Goal: Task Accomplishment & Management: Complete application form

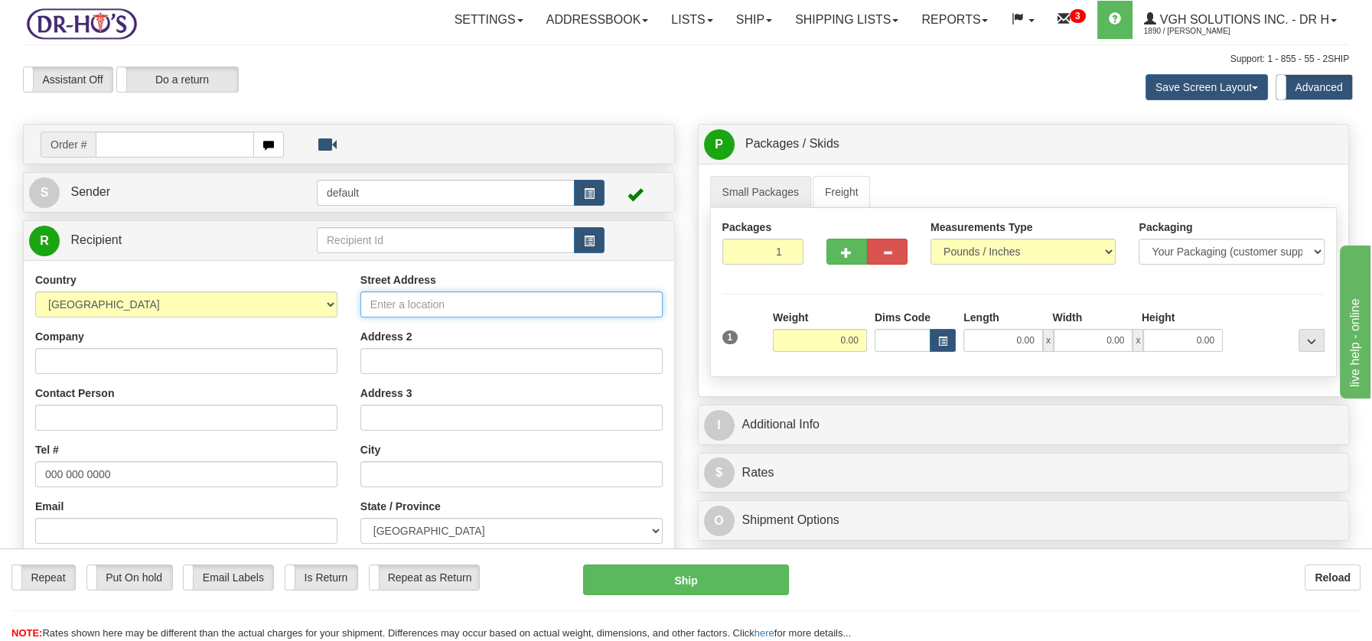
click at [394, 304] on input "Street Address" at bounding box center [511, 305] width 302 height 26
paste input "711 Route du Bord-de-l'Eau Saint-Bernard Quebec, G0S2G0"
type input "711 Route du Bord-de-l'Eau Saint-Bernard Quebec, G0S2G0"
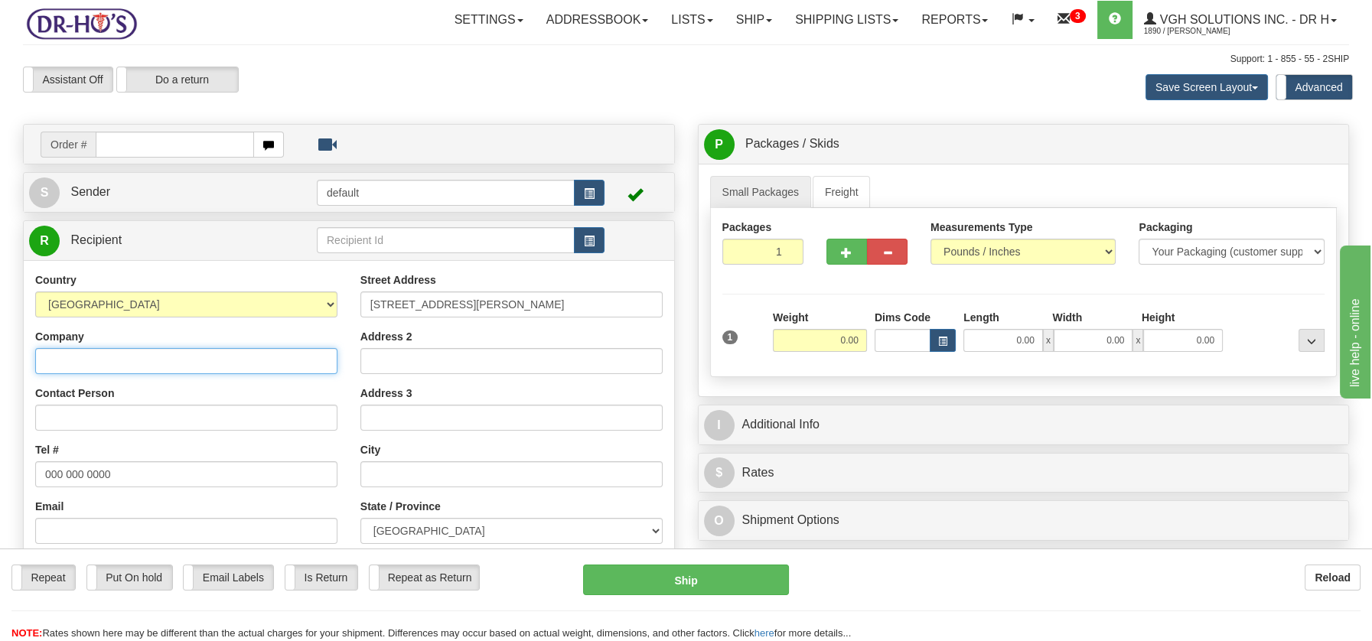
click at [135, 360] on input "Company" at bounding box center [186, 361] width 302 height 26
paste input "Jules Parent"
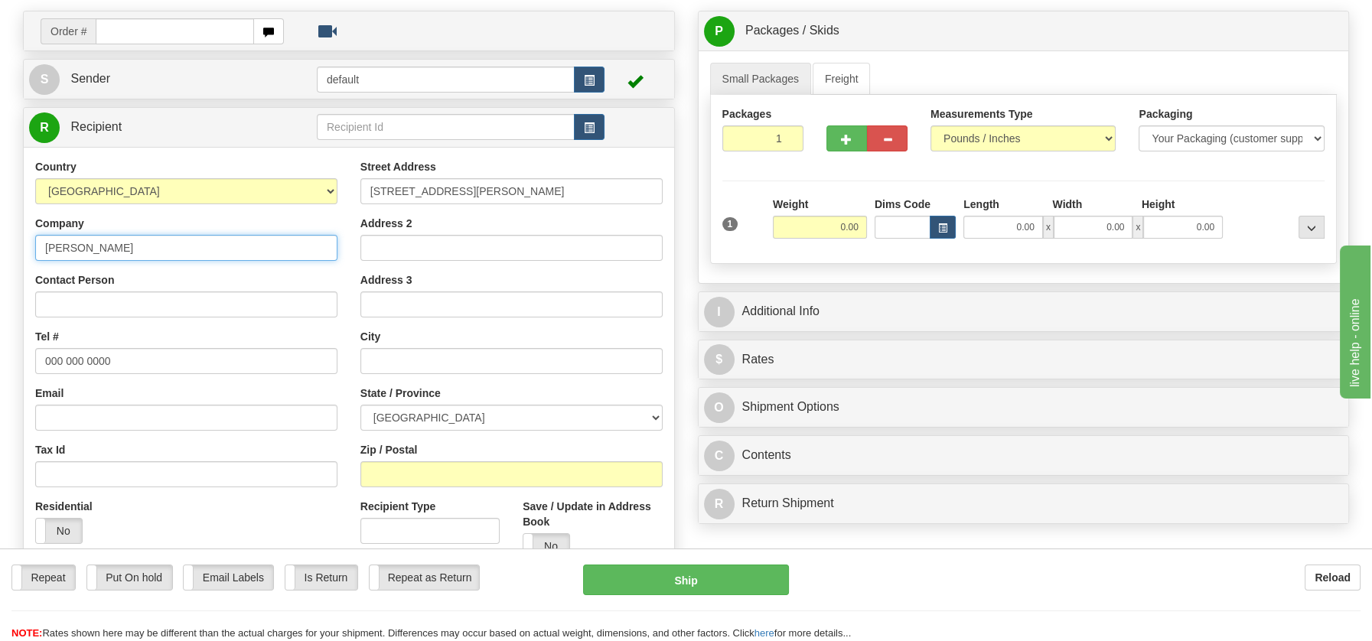
scroll to position [143, 0]
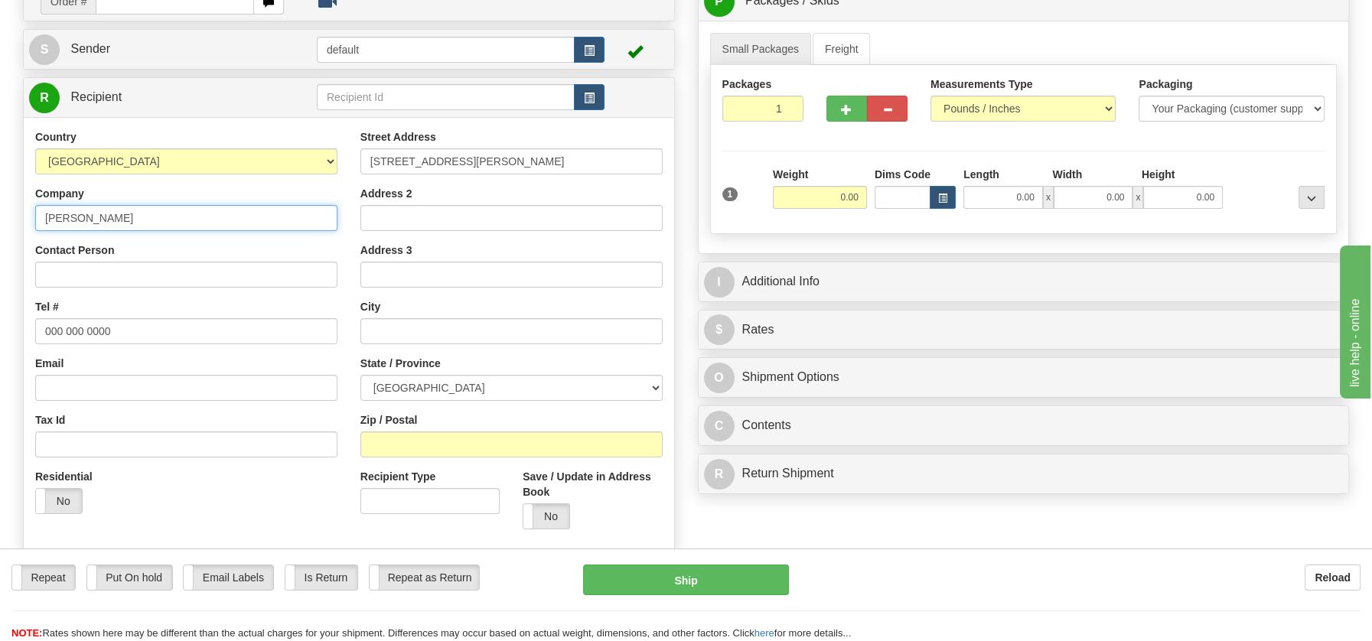
type input "Jules Parent"
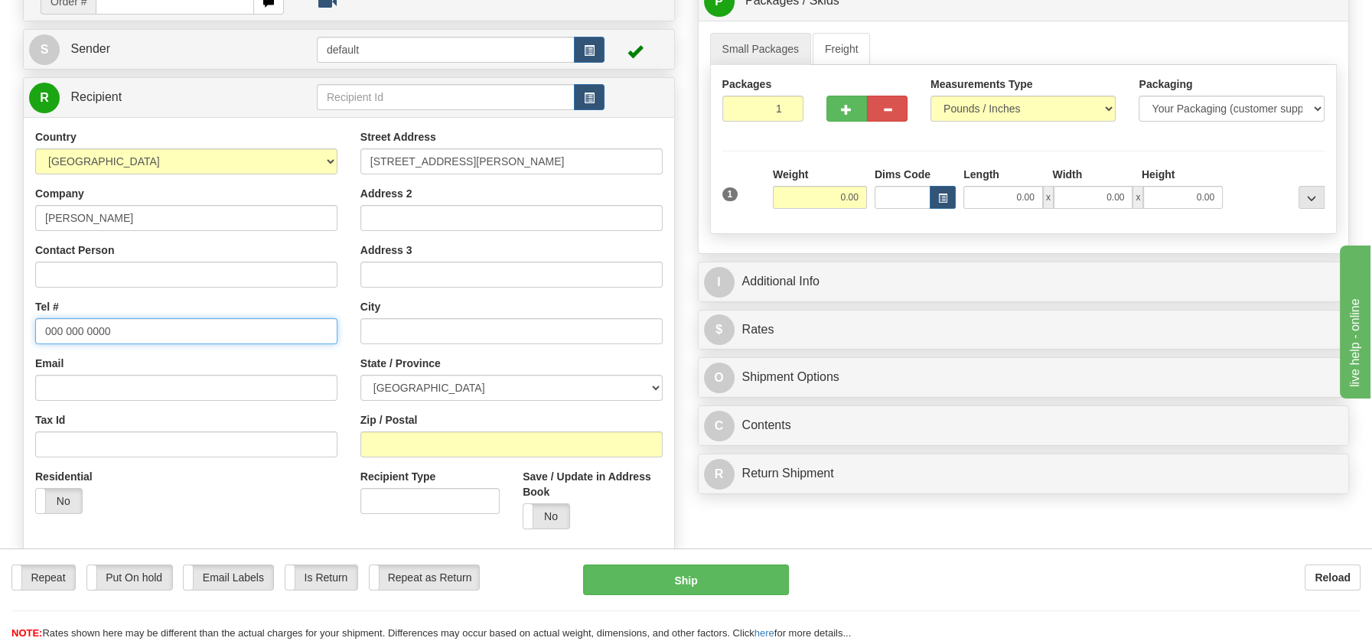
drag, startPoint x: 43, startPoint y: 333, endPoint x: 150, endPoint y: 332, distance: 107.2
click at [150, 332] on input "000 000 0000" at bounding box center [186, 331] width 302 height 26
paste input "418475523"
type input "4184755230"
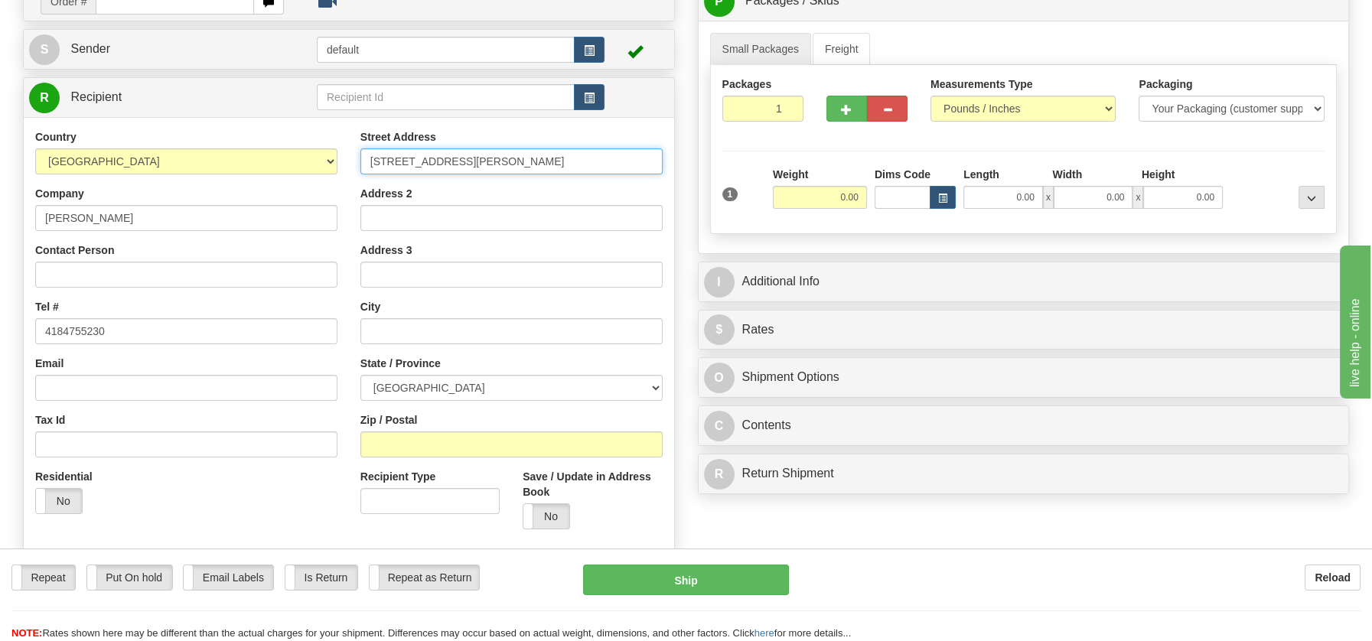
scroll to position [0, 6]
drag, startPoint x: 504, startPoint y: 158, endPoint x: 653, endPoint y: 172, distance: 149.9
click at [653, 172] on input "711 Route du Bord-de-l'Eau Saint-Bernard Quebec, G0S2G0" at bounding box center [511, 161] width 302 height 26
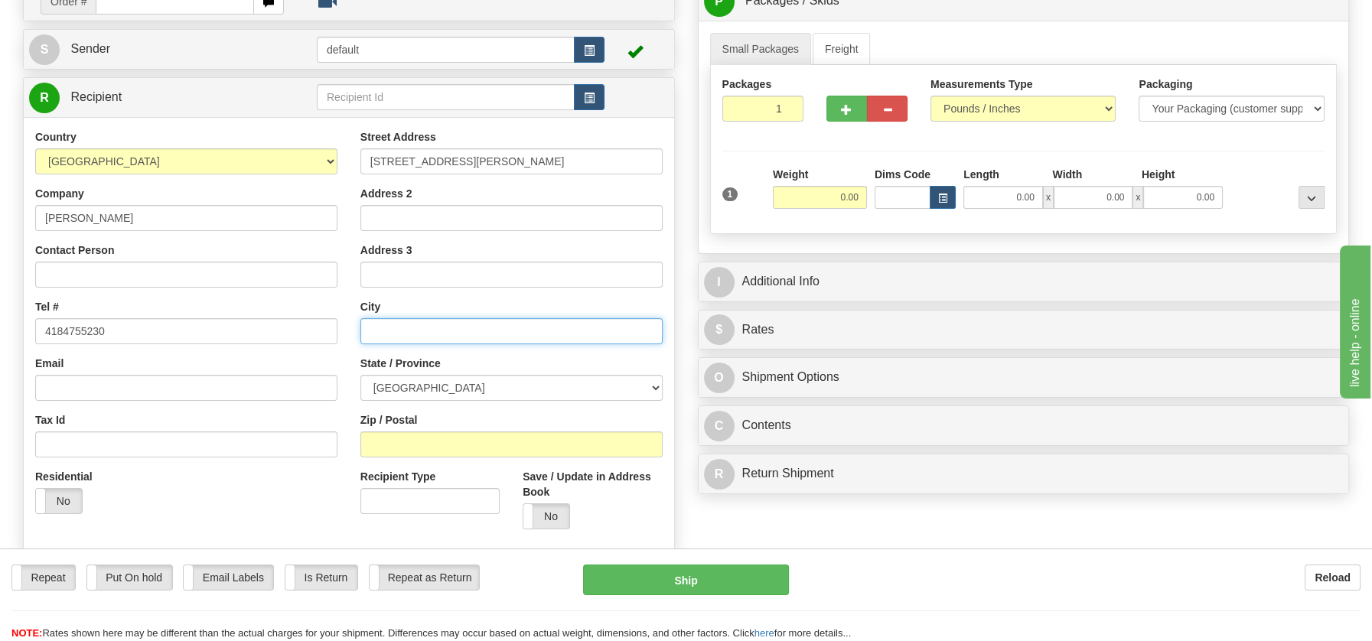
click at [460, 328] on input "text" at bounding box center [511, 331] width 302 height 26
paste input "Saint-Bernard Quebec, G0S2G0"
drag, startPoint x: 484, startPoint y: 330, endPoint x: 533, endPoint y: 330, distance: 49.0
click at [533, 330] on input "Saint-Bernard Quebec, G0S2G0" at bounding box center [511, 331] width 302 height 26
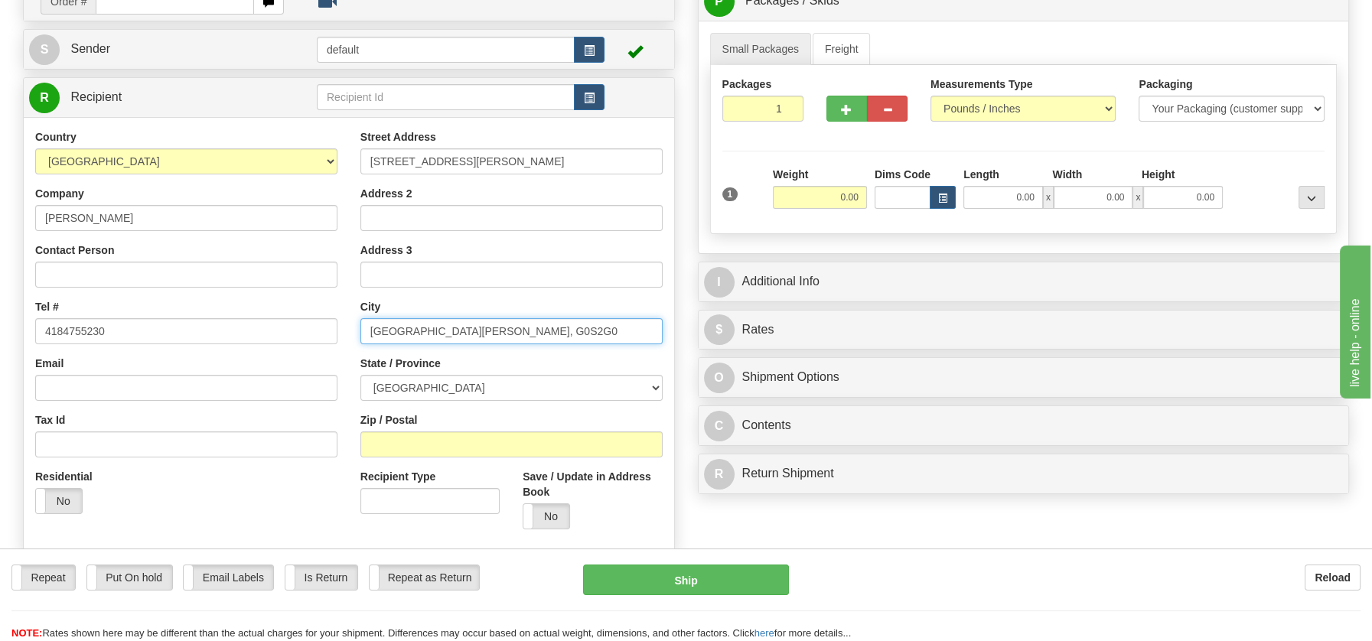
type input "Saint-Bernard Quebec, G0S2G0"
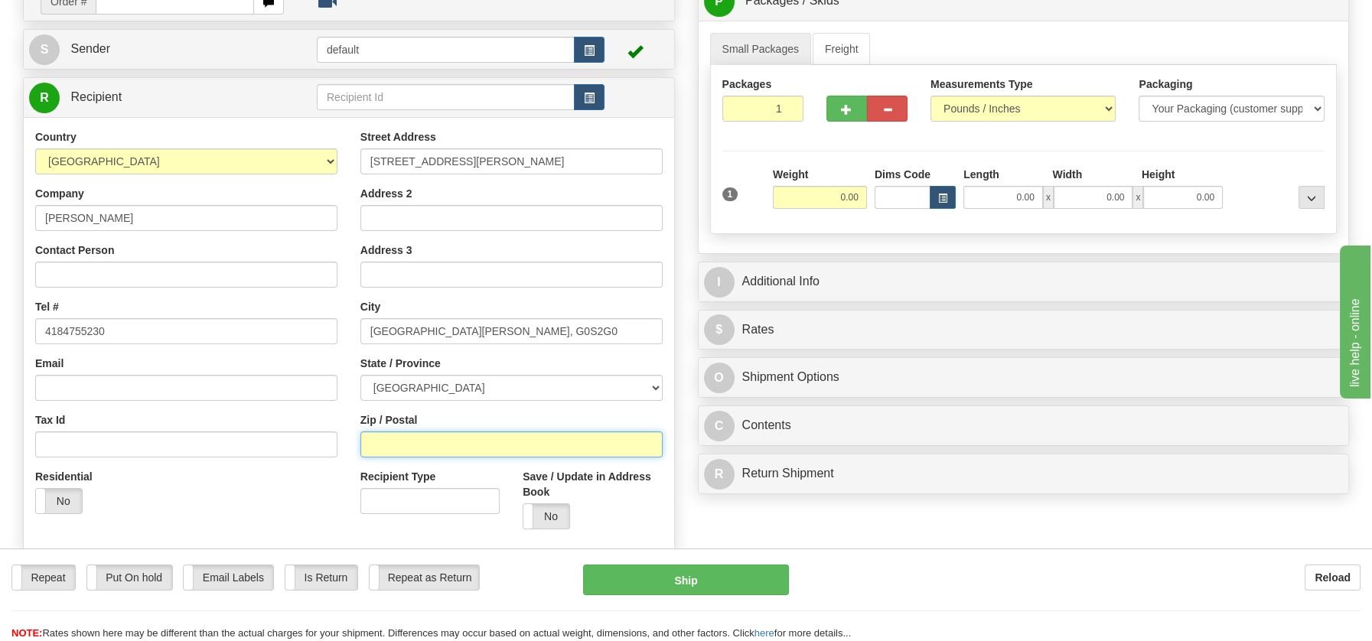
click at [428, 448] on input "Zip / Postal" at bounding box center [511, 445] width 302 height 26
paste input "G0S2G0"
type input "G0S2G0"
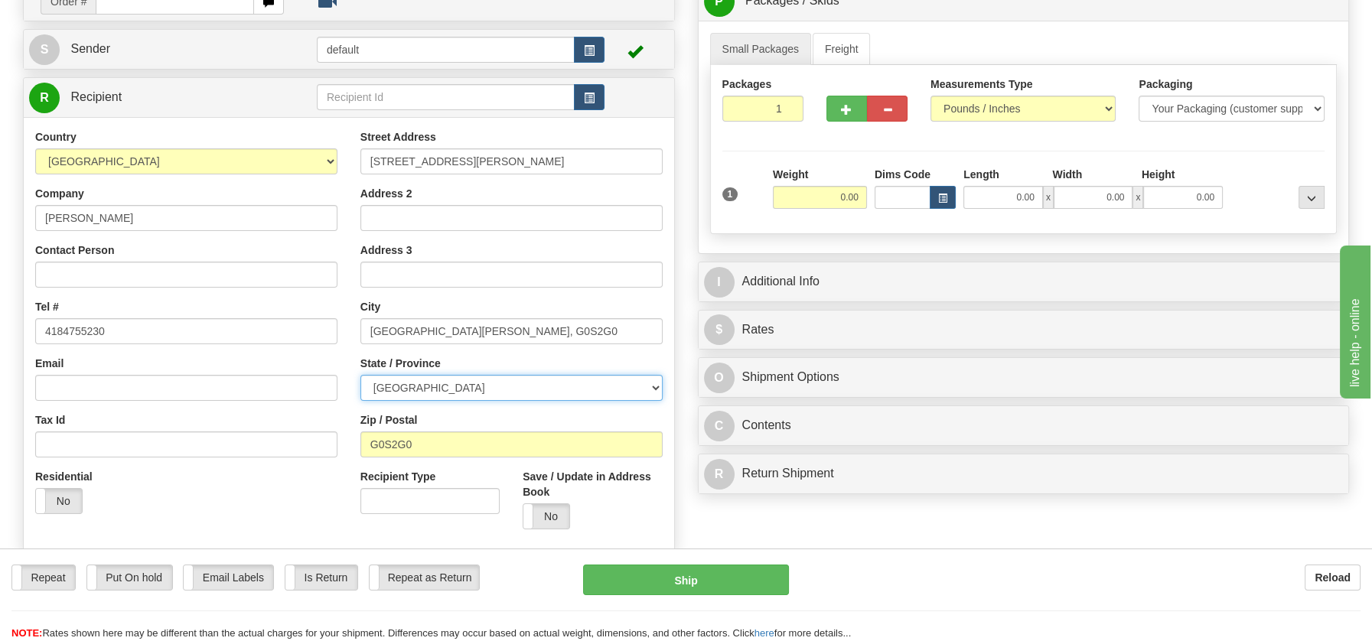
drag, startPoint x: 651, startPoint y: 388, endPoint x: 627, endPoint y: 383, distance: 24.3
click at [651, 388] on select "ALBERTA BRITISH COLUMBIA MANITOBA NEW BRUNSWICK NEWFOUNDLAND NOVA SCOTIA NUNAVU…" at bounding box center [511, 388] width 302 height 26
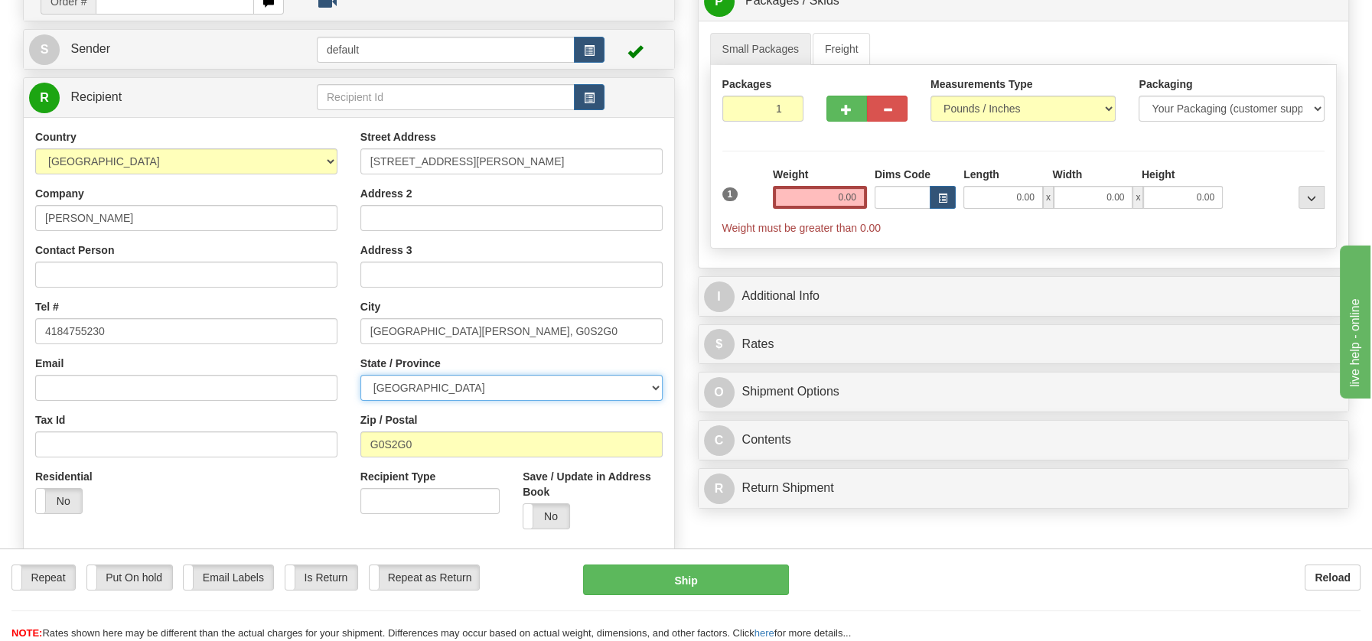
select select "QC"
click at [360, 375] on select "ALBERTA BRITISH COLUMBIA MANITOBA NEW BRUNSWICK NEWFOUNDLAND NOVA SCOTIA NUNAVU…" at bounding box center [511, 388] width 302 height 26
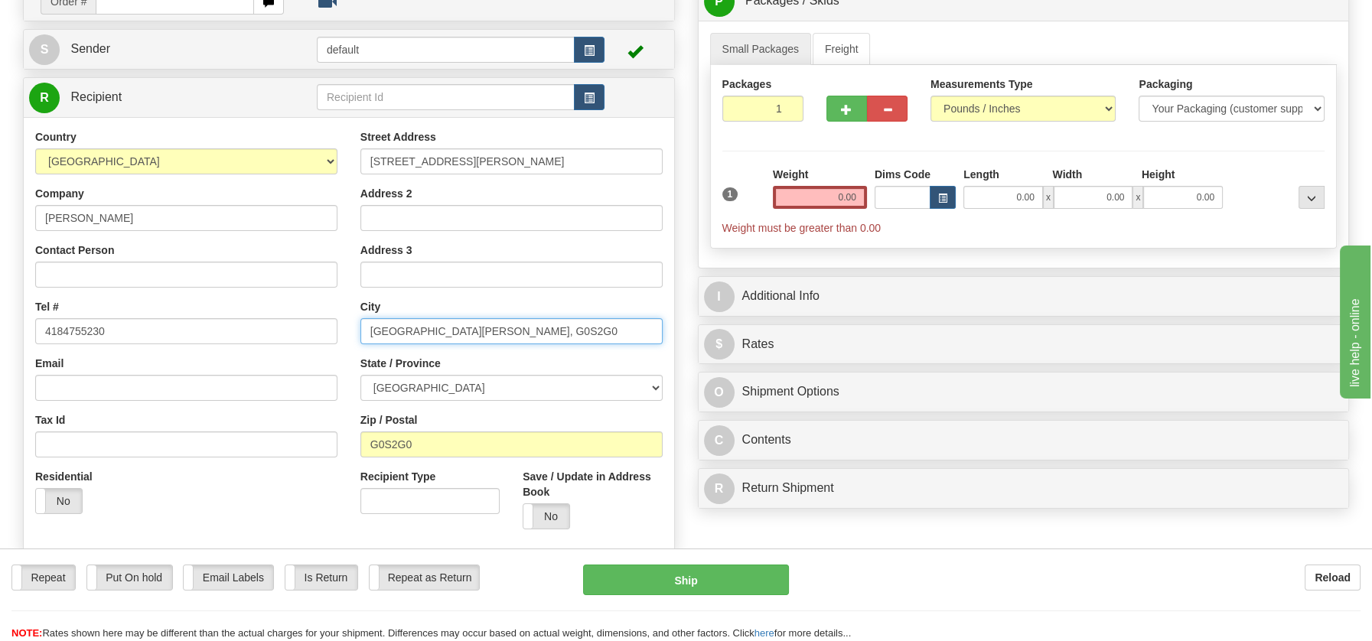
drag, startPoint x: 442, startPoint y: 328, endPoint x: 562, endPoint y: 334, distance: 120.3
click at [562, 334] on input "Saint-Bernard Quebec, G0S2G0" at bounding box center [511, 331] width 302 height 26
type input "Saint-Bernard"
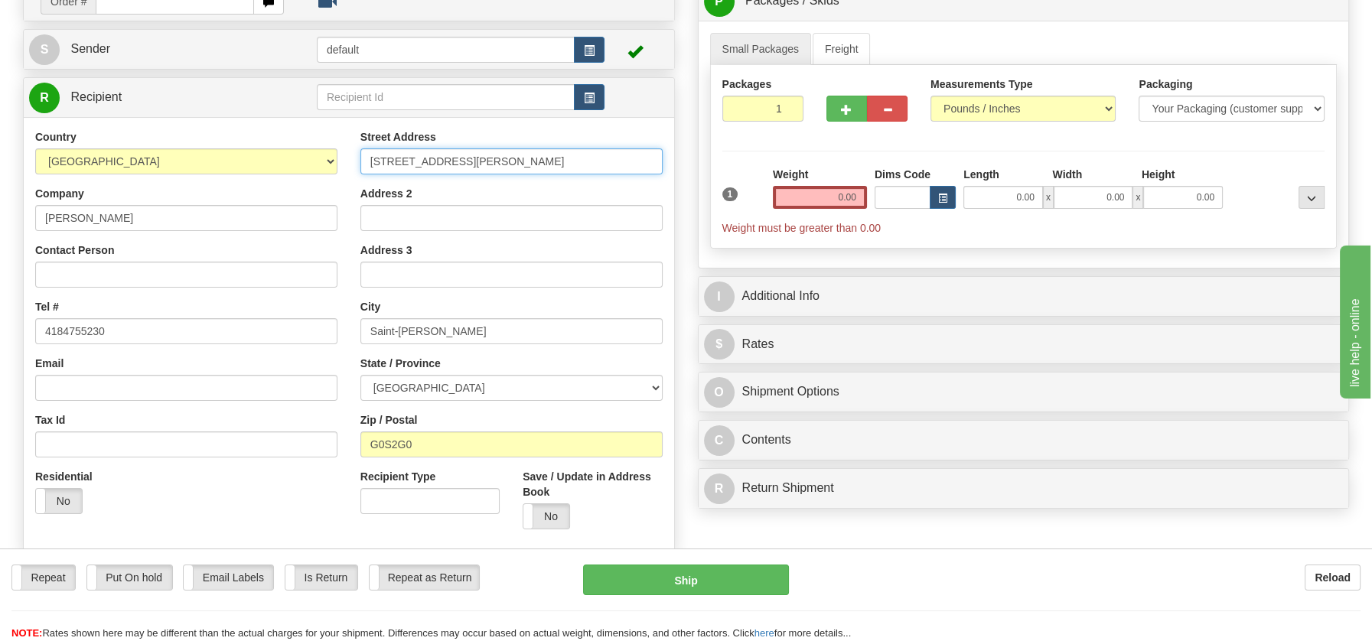
scroll to position [0, 6]
drag, startPoint x: 501, startPoint y: 160, endPoint x: 696, endPoint y: 168, distance: 195.3
type input "711 Route du Bord-de-l'Eau"
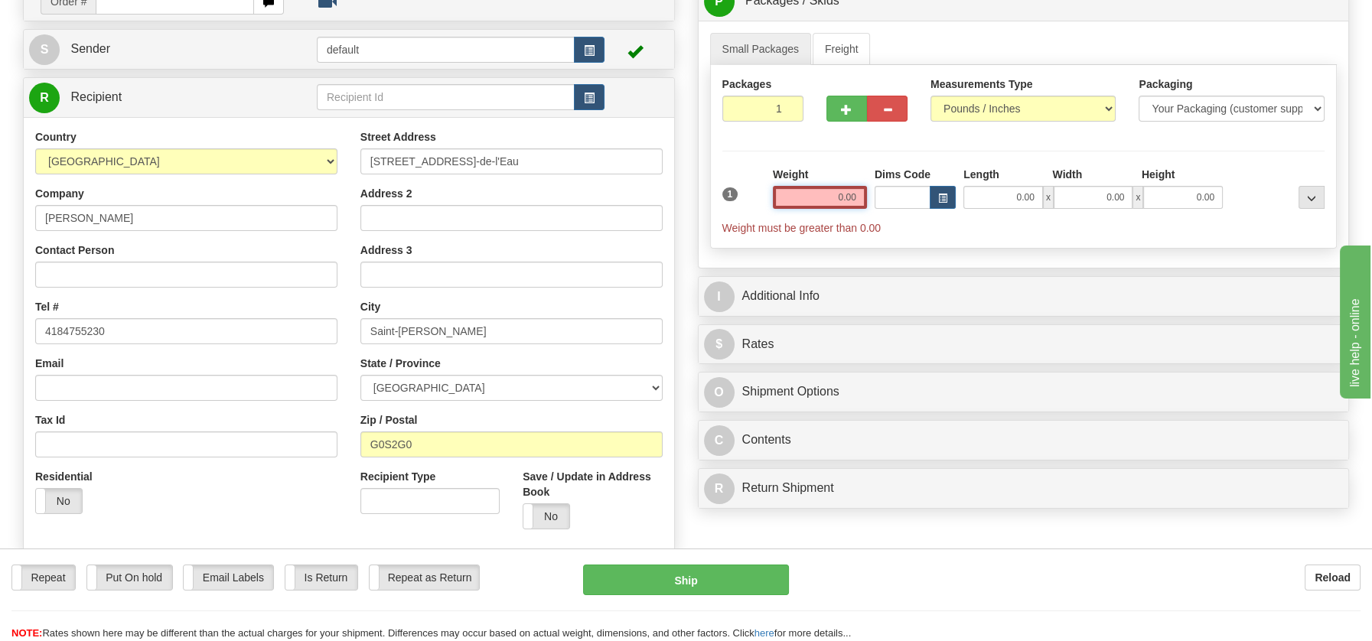
drag, startPoint x: 830, startPoint y: 200, endPoint x: 905, endPoint y: 207, distance: 75.4
click at [905, 207] on div "1 Weight 0.00 Dims Code 0.00" at bounding box center [1024, 201] width 611 height 69
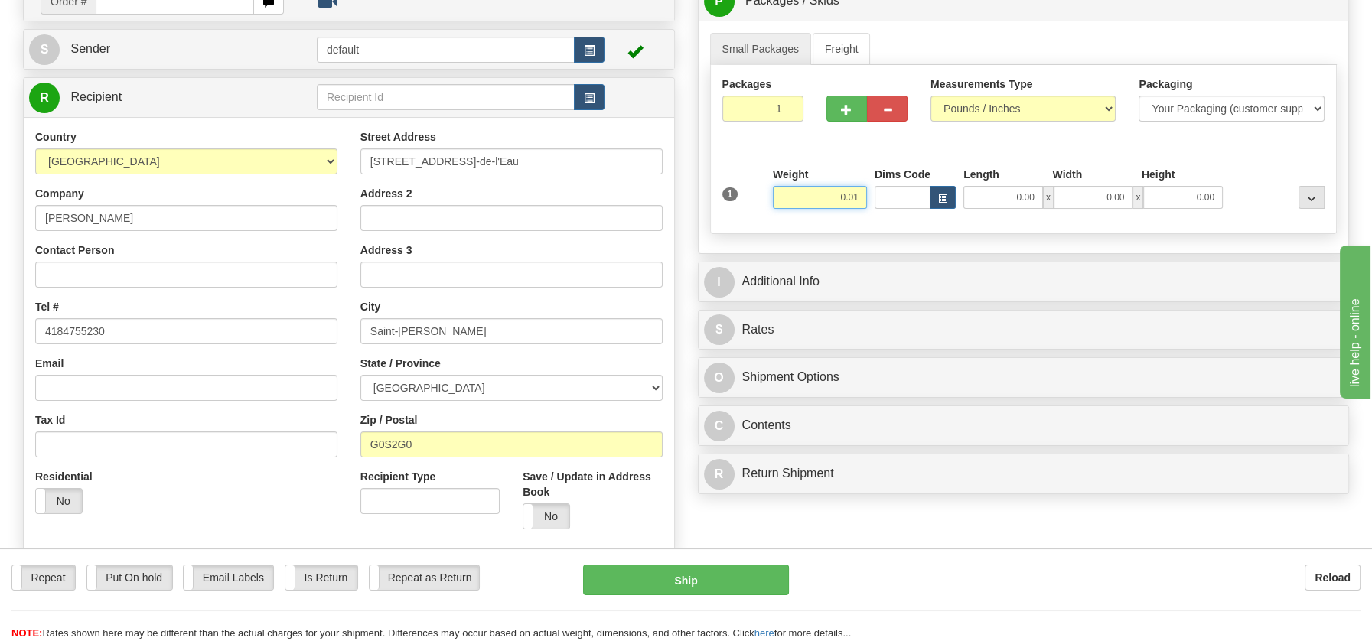
type input "0.01"
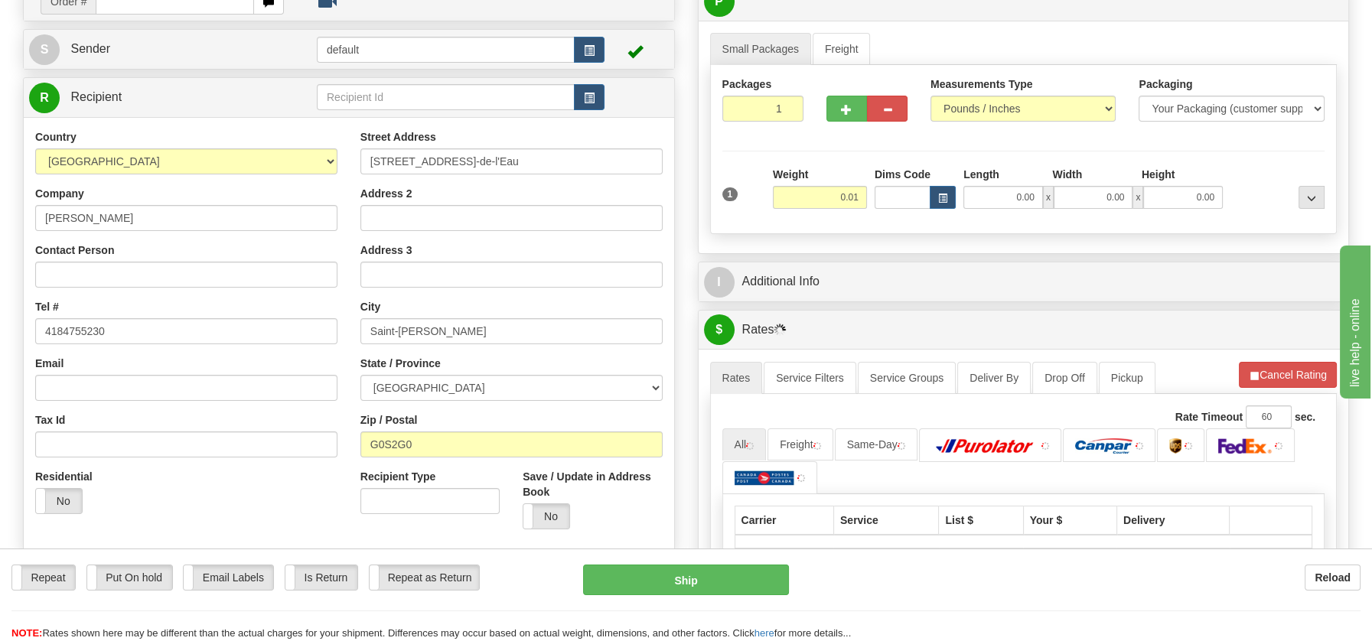
click at [795, 465] on div "P Packages / Skids 1 Packages - Weight: 0.01 Lbs 1 Skids - Weight: NaN Lbs Ship…" at bounding box center [1024, 402] width 675 height 843
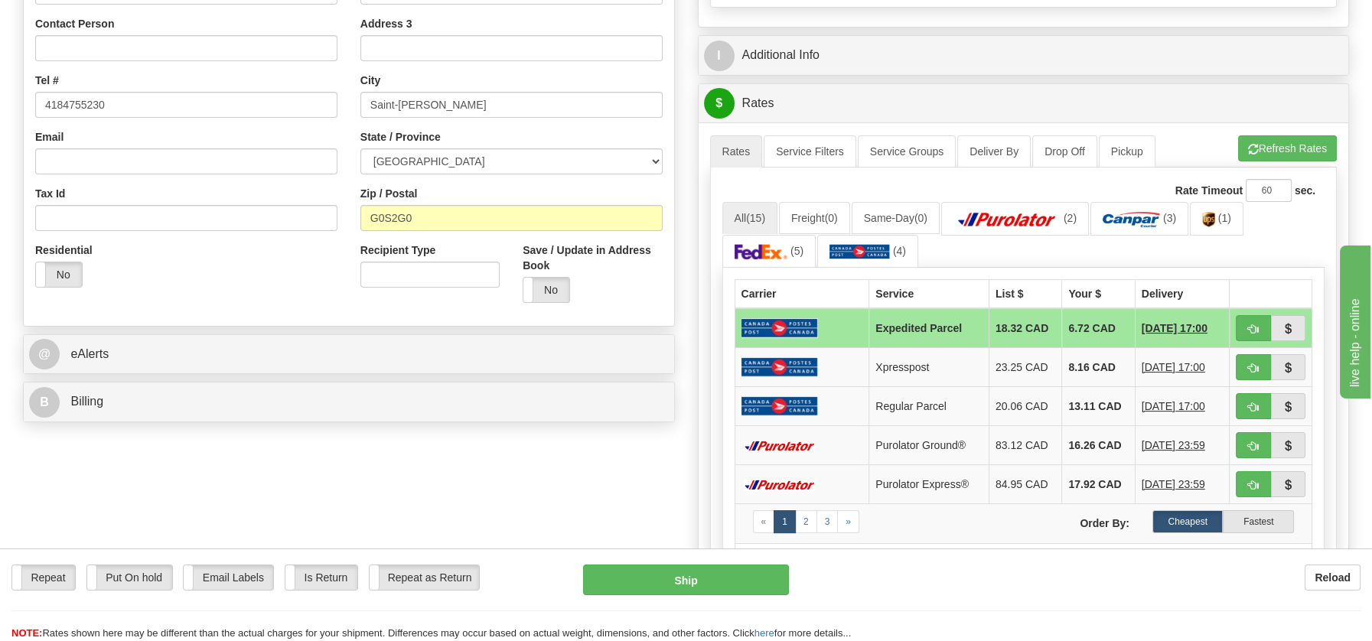
scroll to position [387, 0]
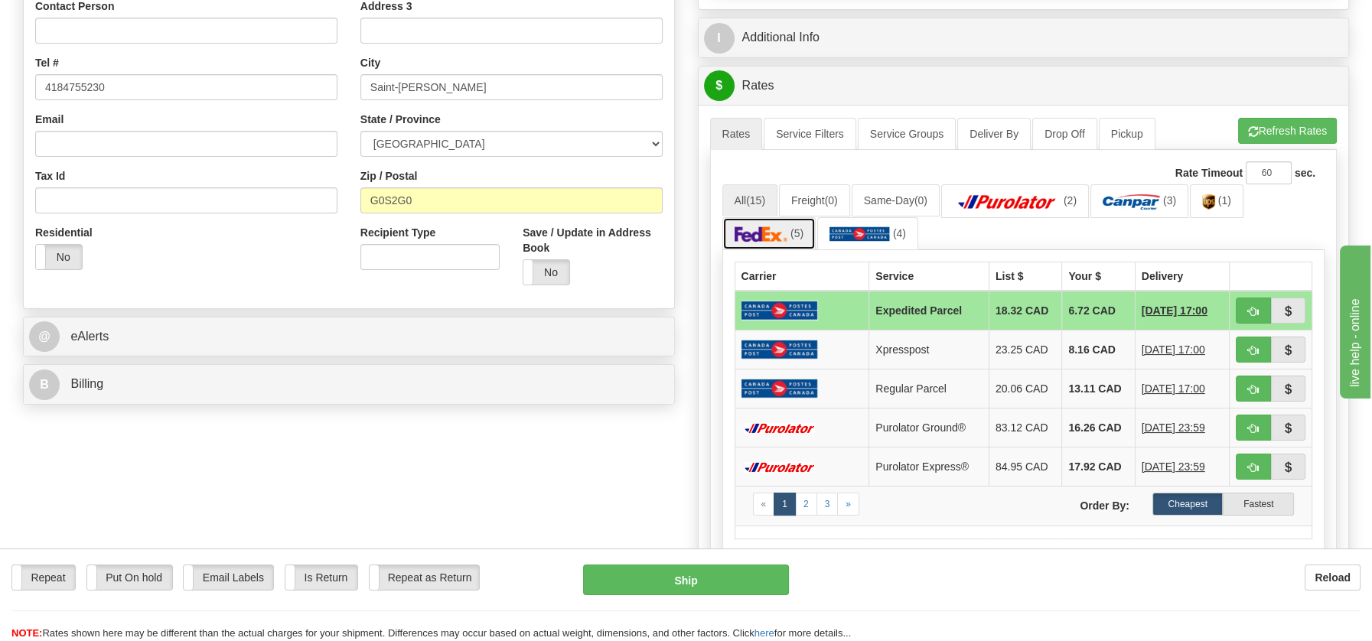
click at [752, 227] on img at bounding box center [762, 234] width 54 height 15
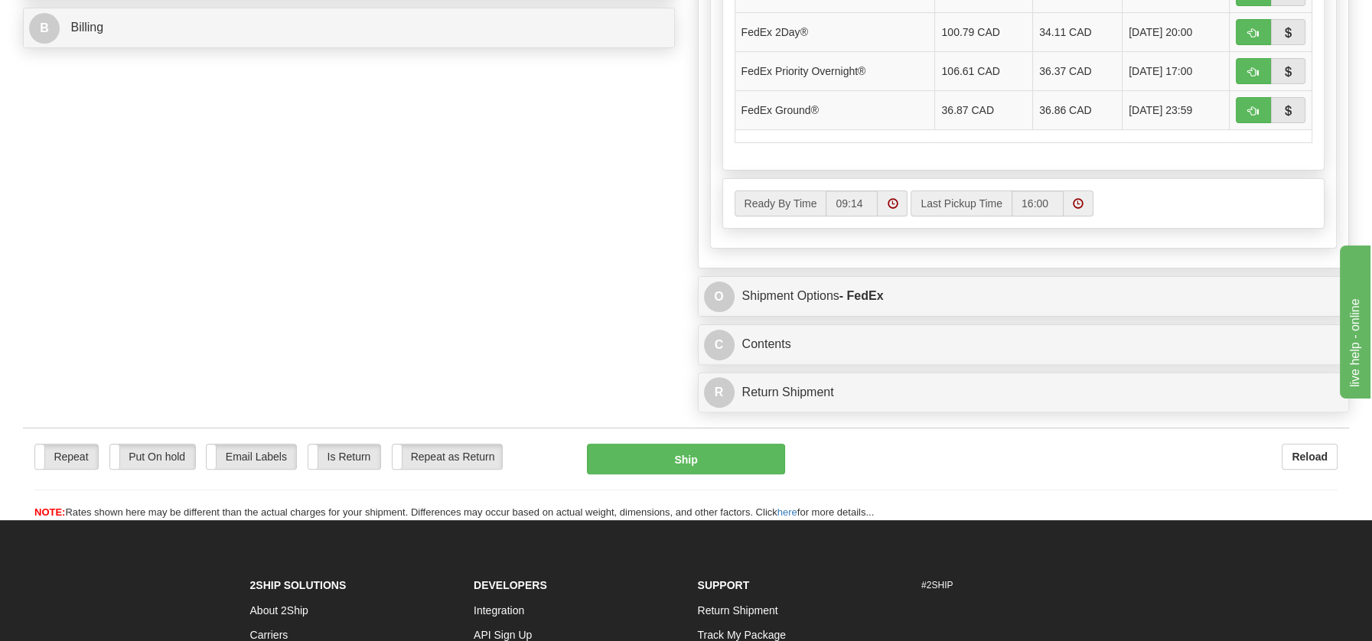
scroll to position [745, 0]
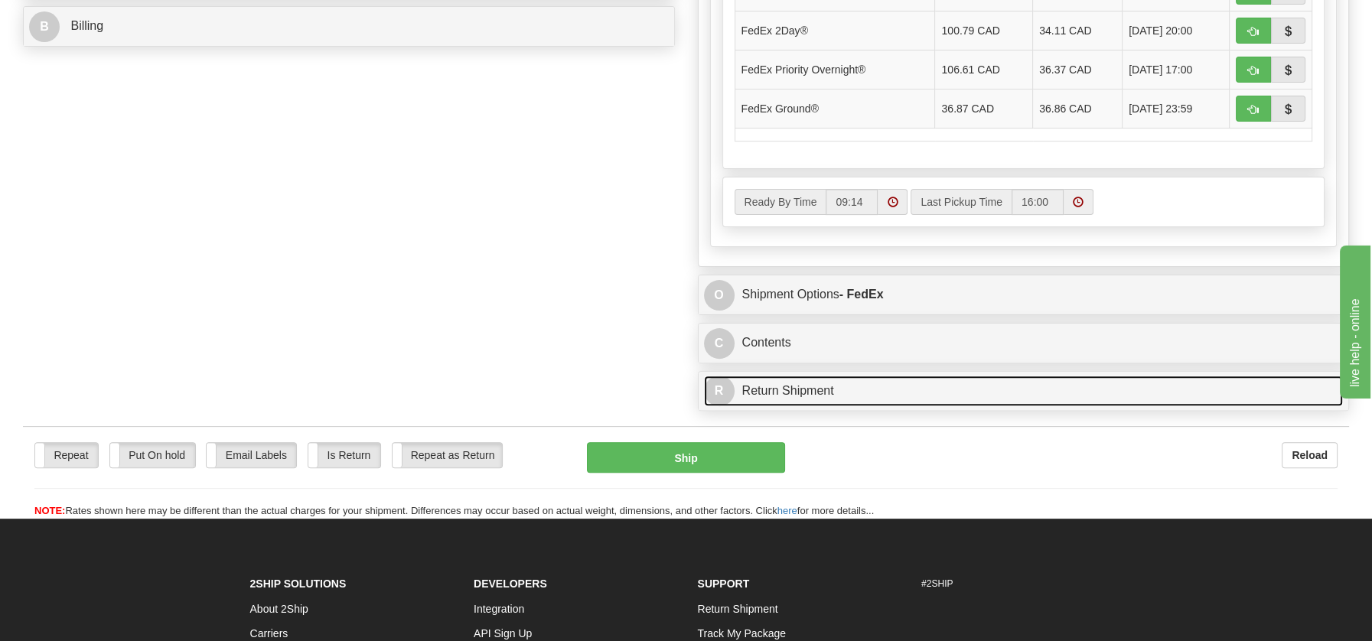
click at [814, 391] on link "R Return Shipment" at bounding box center [1024, 391] width 640 height 31
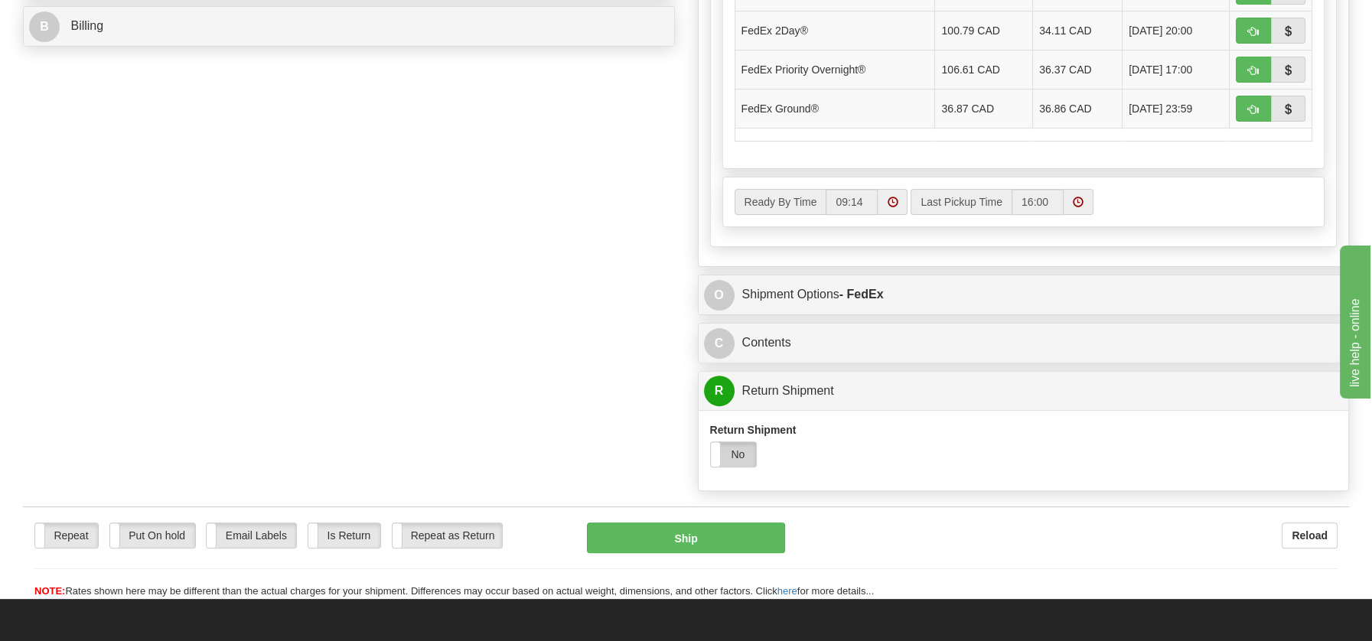
click at [743, 445] on label "No" at bounding box center [734, 454] width 46 height 24
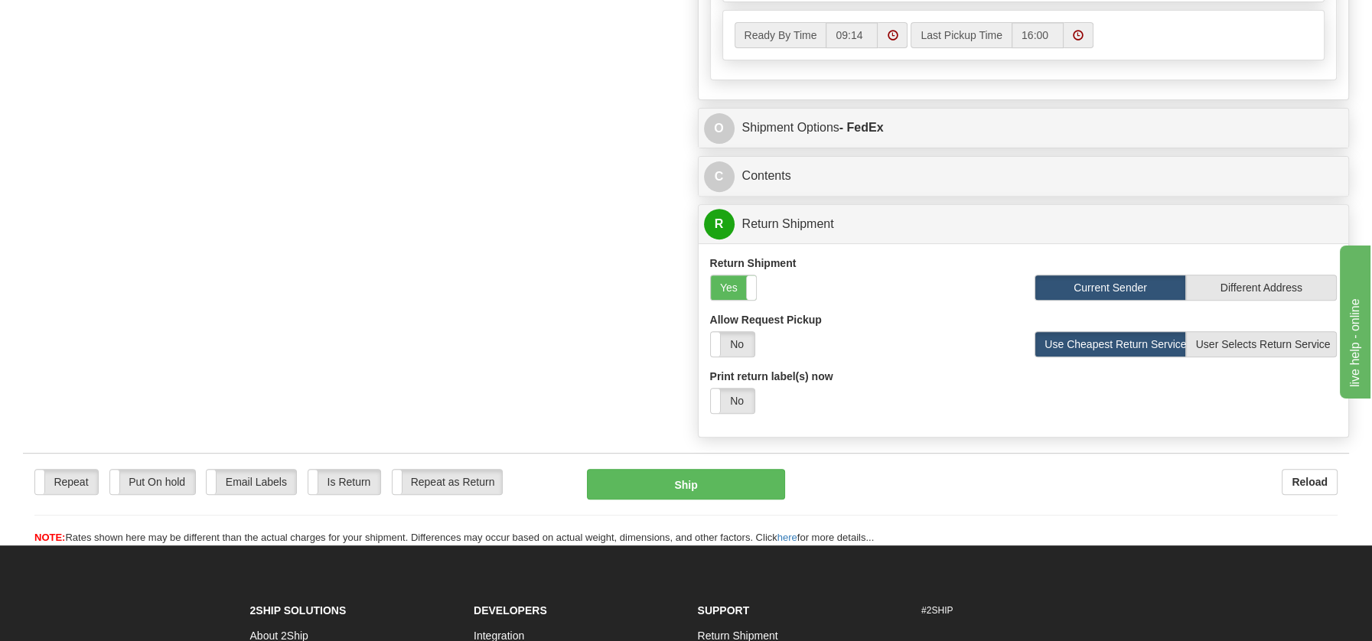
scroll to position [977, 0]
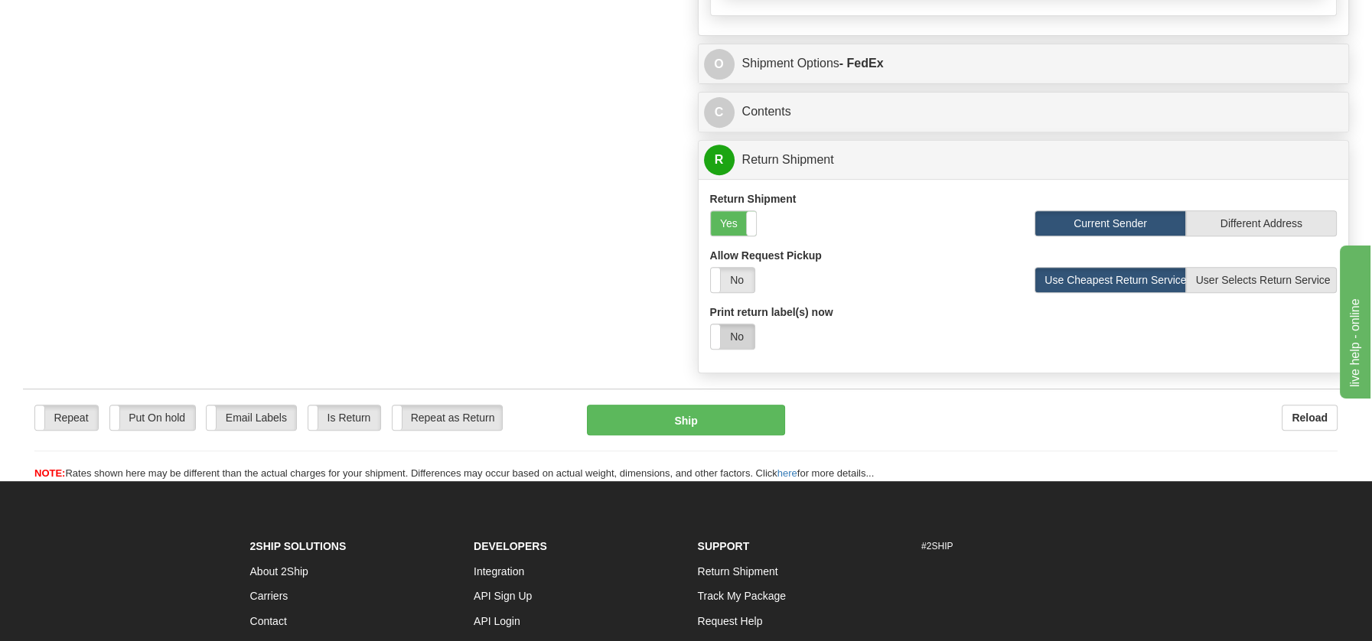
click at [729, 325] on label "No" at bounding box center [733, 337] width 44 height 24
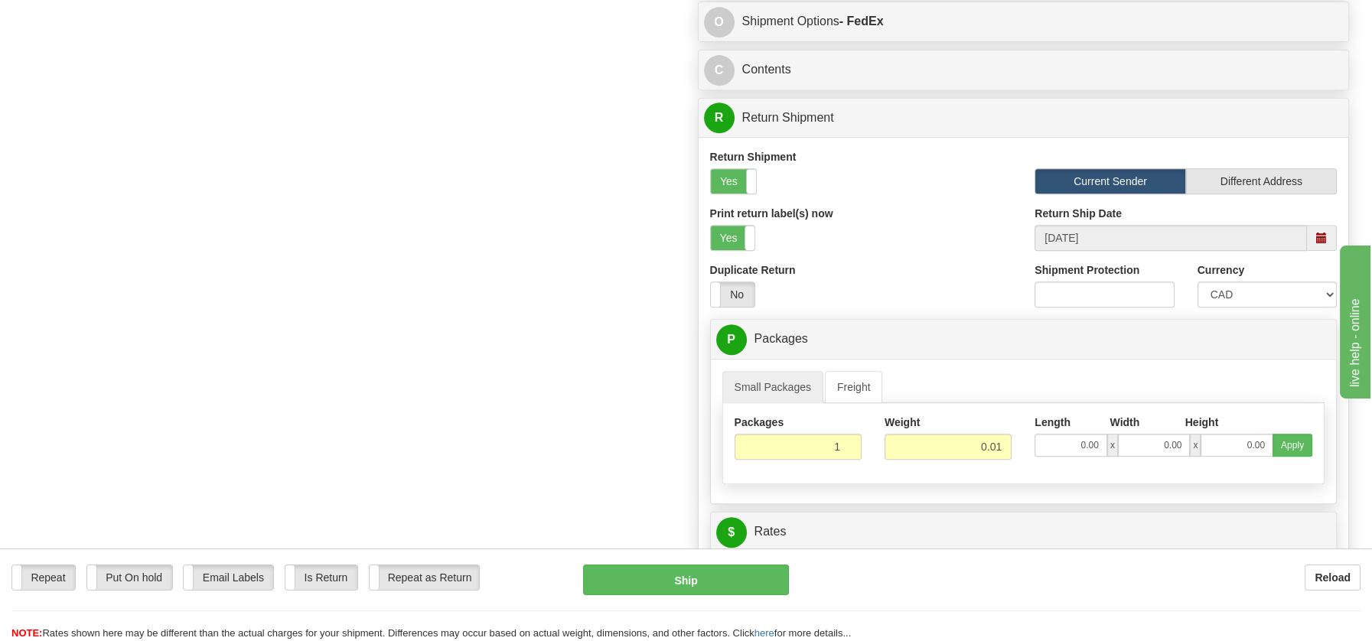
scroll to position [1258, 0]
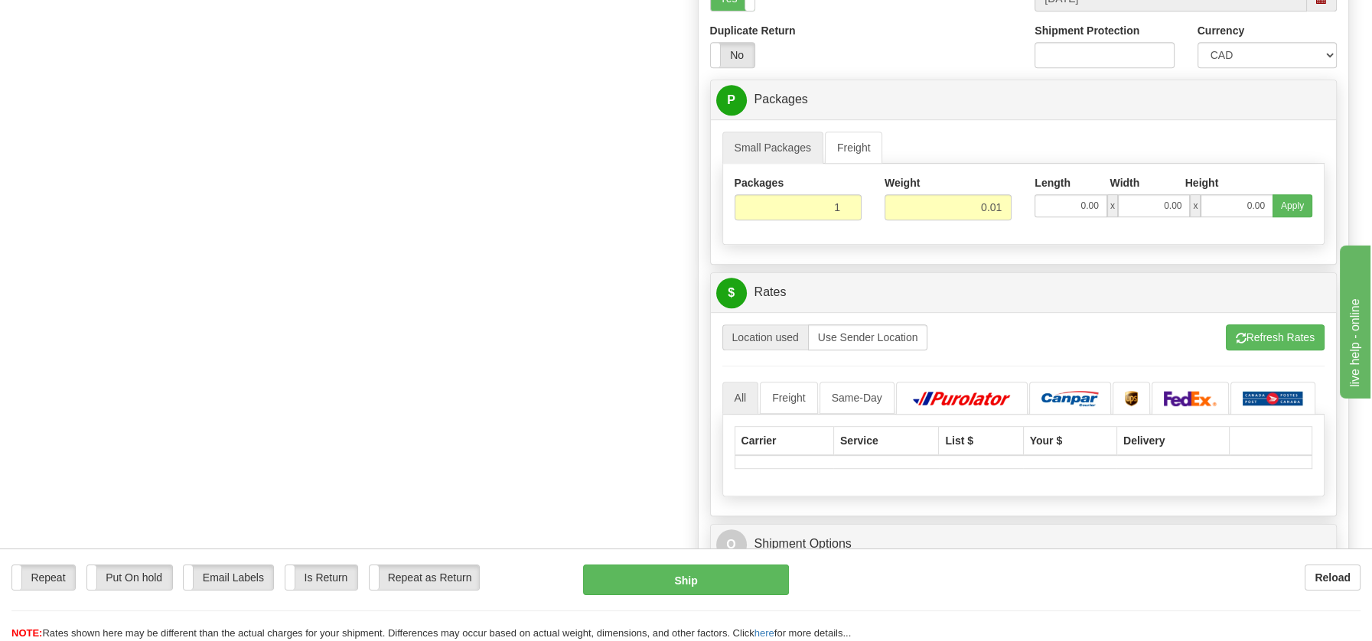
drag, startPoint x: 1382, startPoint y: 300, endPoint x: 26, endPoint y: 14, distance: 1386.1
click at [1274, 325] on button "Refresh Rates" at bounding box center [1275, 338] width 99 height 26
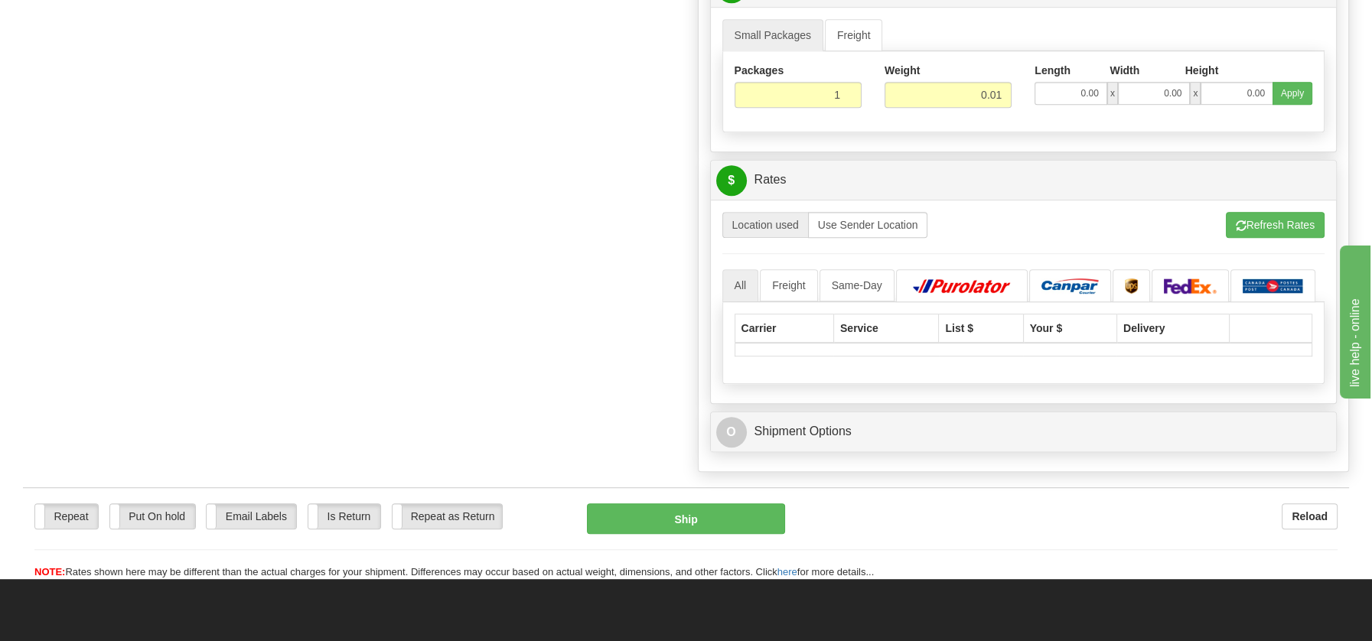
scroll to position [1374, 0]
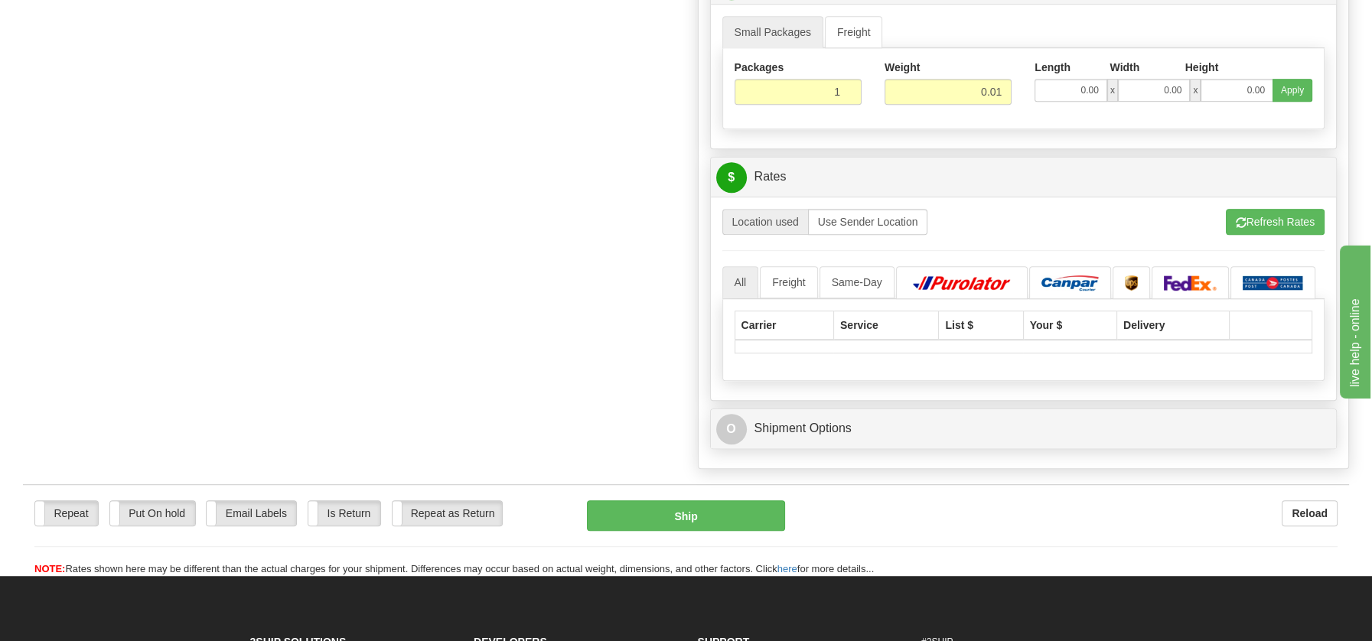
drag, startPoint x: 1381, startPoint y: 390, endPoint x: 3, endPoint y: 32, distance: 1424.2
click at [1282, 210] on button "Refresh Rates" at bounding box center [1275, 222] width 99 height 26
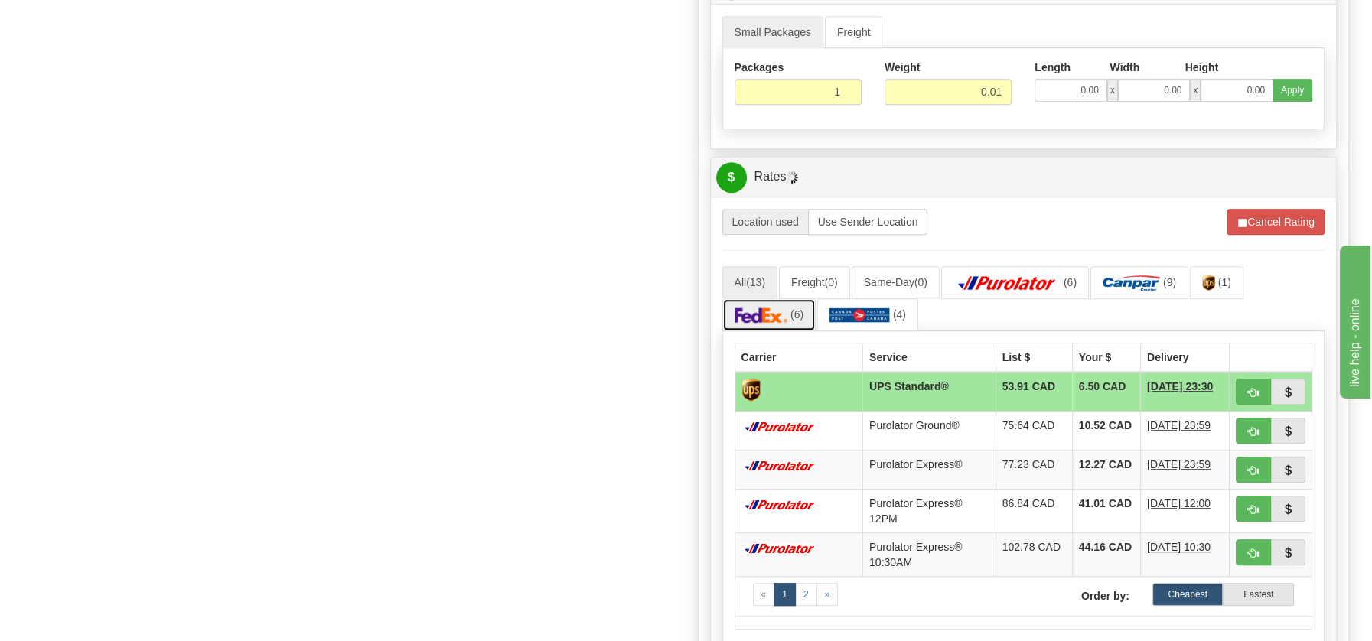
click at [745, 308] on img at bounding box center [762, 315] width 54 height 15
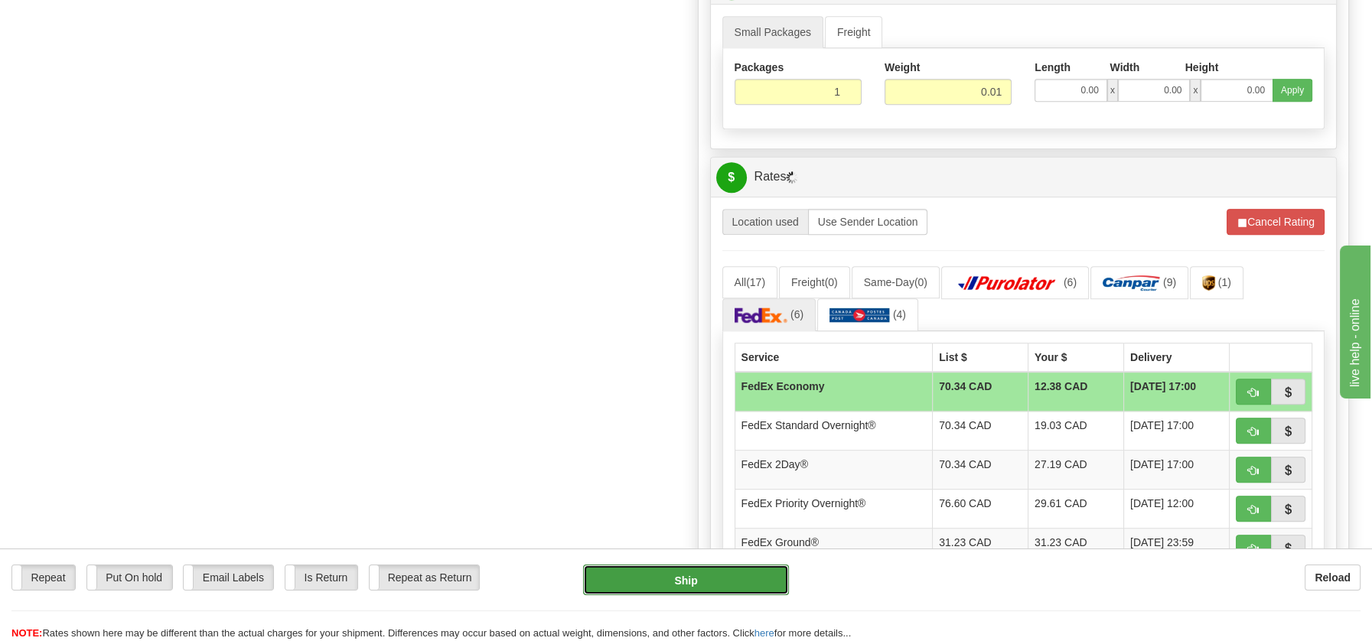
click at [691, 589] on button "Ship" at bounding box center [686, 580] width 206 height 31
type input "20"
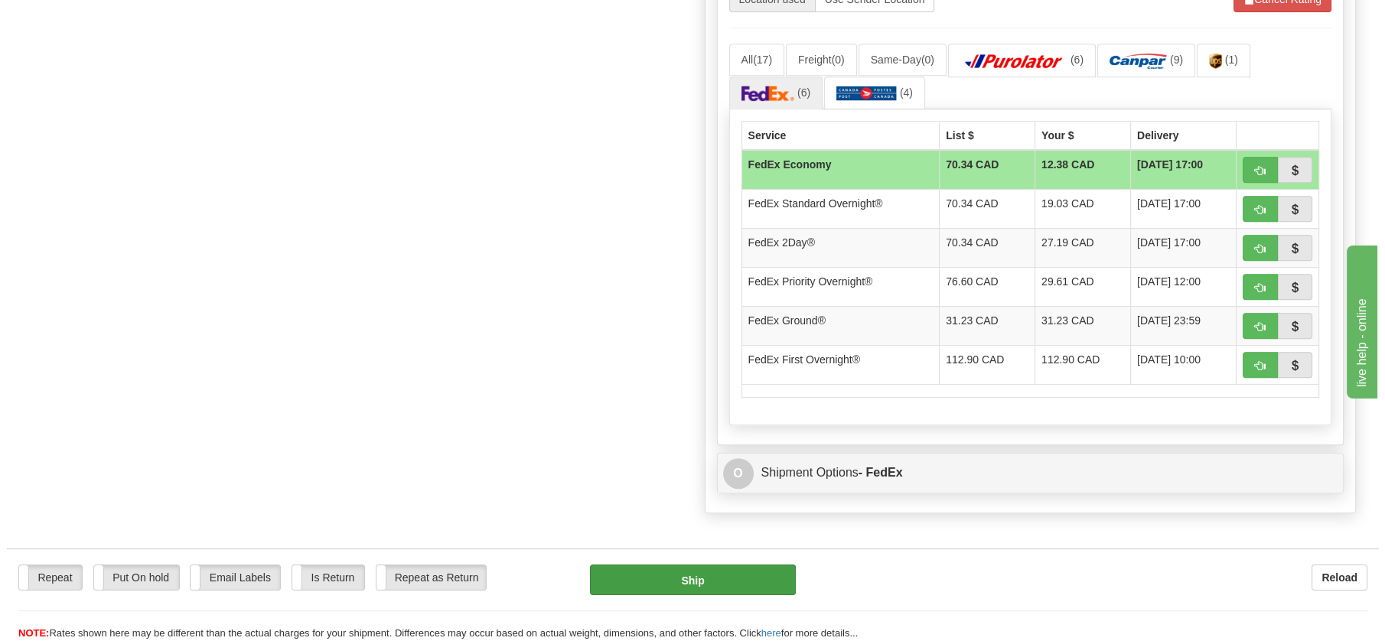
scroll to position [858, 0]
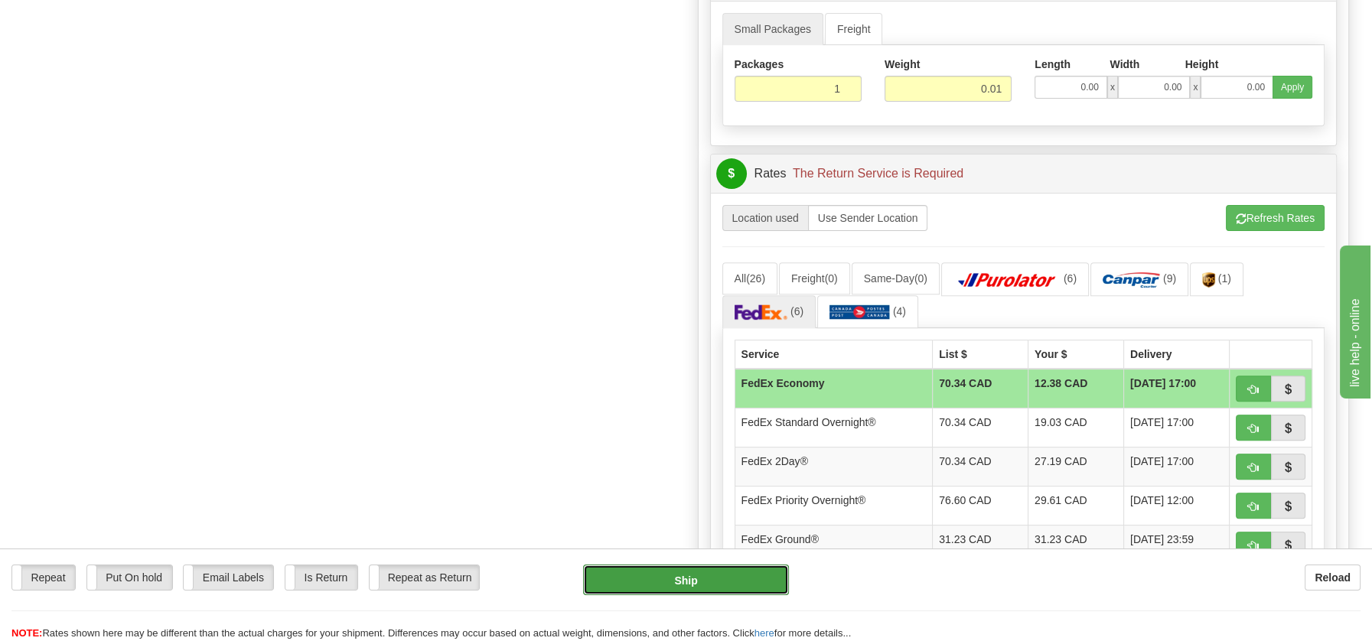
click at [691, 577] on button "Ship" at bounding box center [686, 580] width 206 height 31
type input "20"
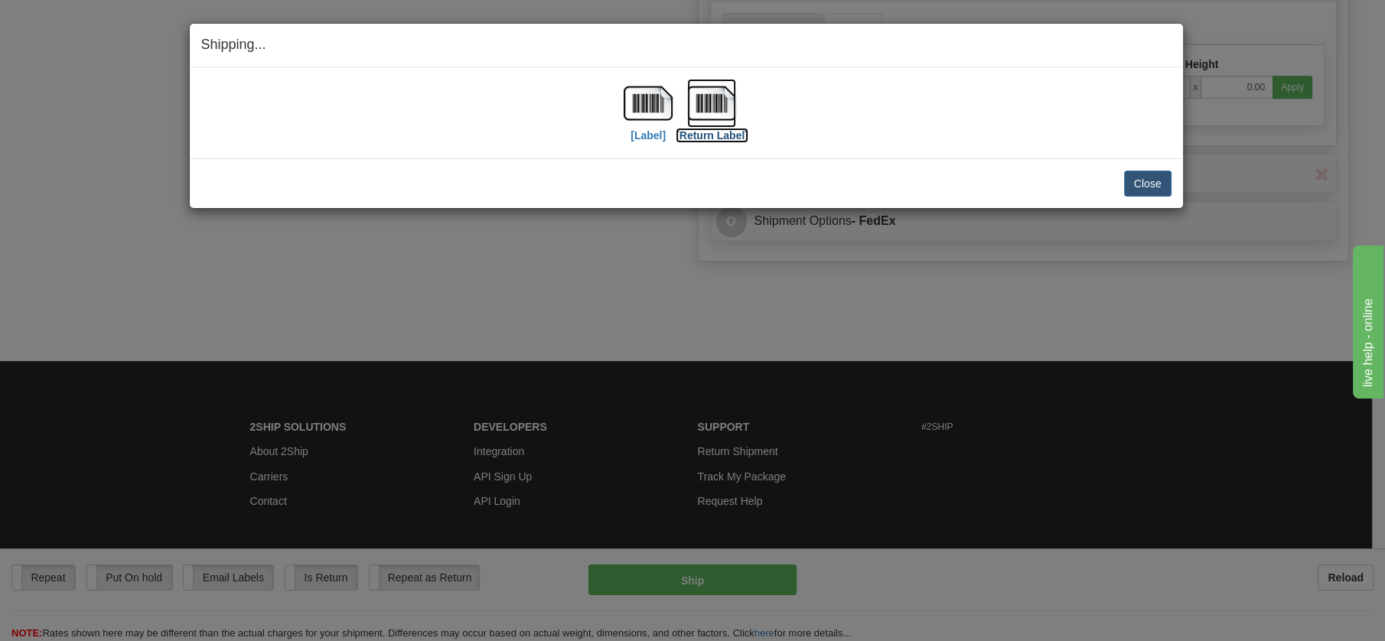
click at [712, 101] on img at bounding box center [711, 103] width 49 height 49
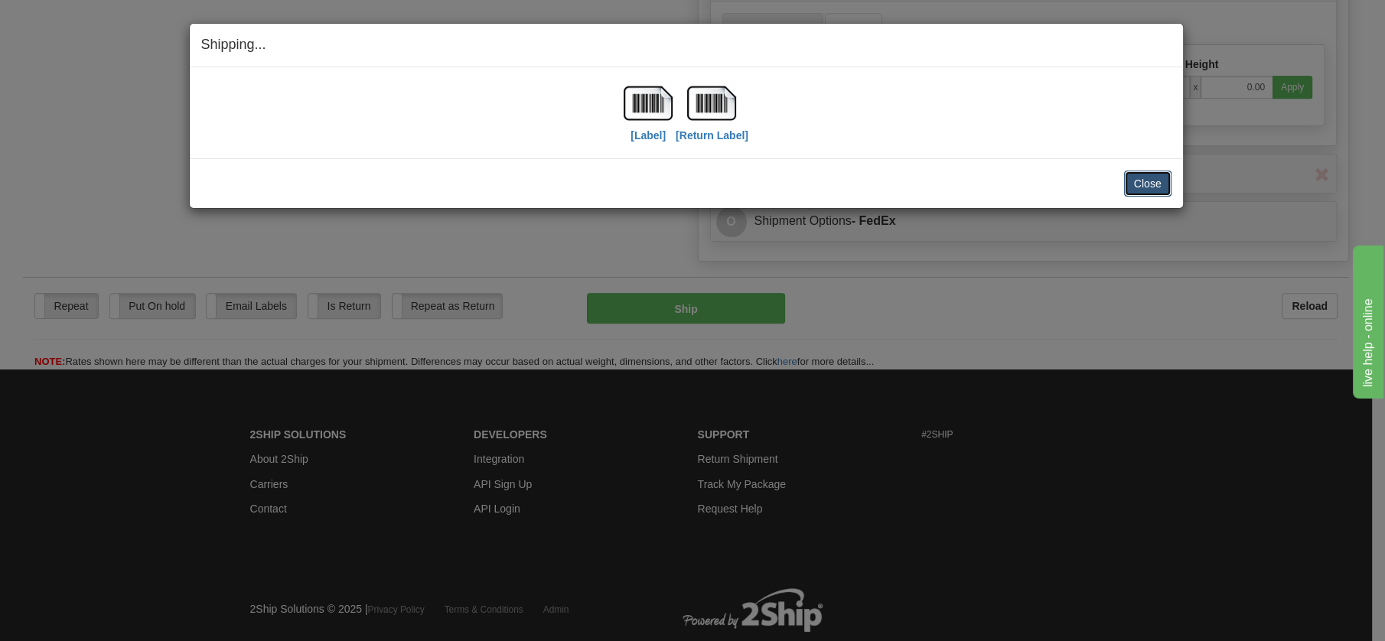
drag, startPoint x: 1155, startPoint y: 184, endPoint x: 1146, endPoint y: 182, distance: 8.6
click at [1154, 184] on button "Close" at bounding box center [1147, 184] width 47 height 26
